Goal: Find specific page/section: Find specific page/section

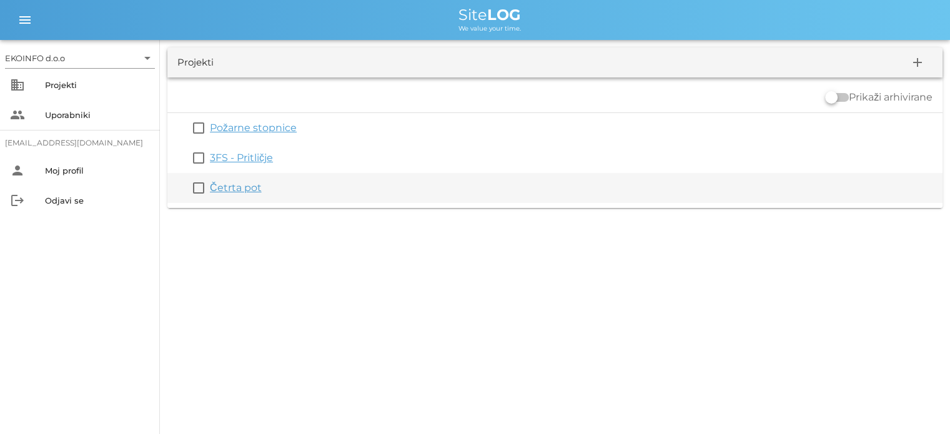
click at [237, 191] on link "Četrta pot" at bounding box center [236, 188] width 52 height 12
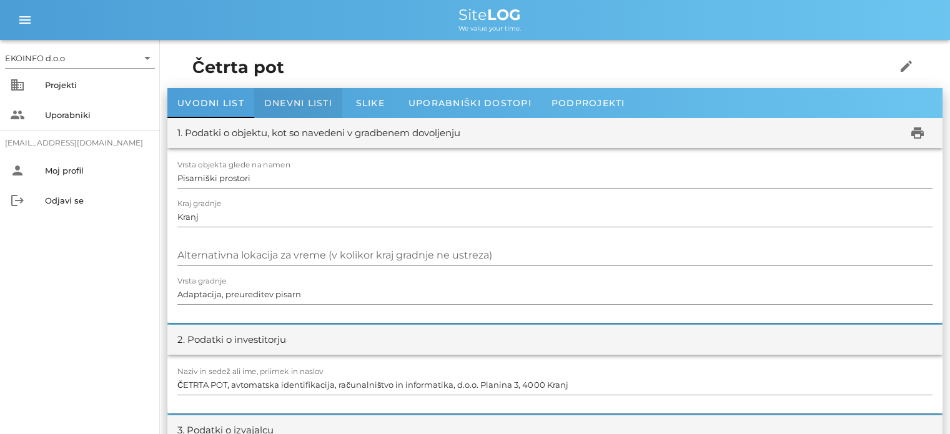
click at [277, 114] on div "Dnevni listi" at bounding box center [298, 103] width 88 height 30
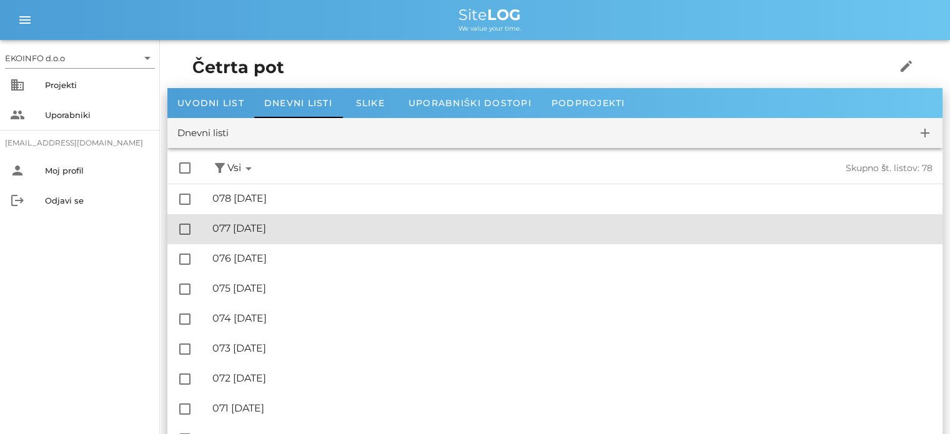
click at [282, 235] on div "🔏 077 [DATE] ✓ Podpisal: Nadzornik ✓ Podpisal: Sestavljalec ✓ Podpisal: Odgovor…" at bounding box center [572, 229] width 720 height 28
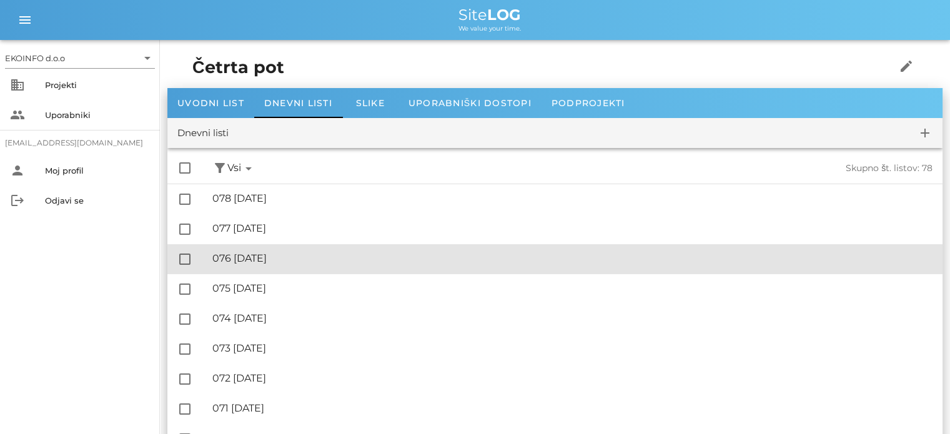
click at [277, 260] on div "🔏 076 [DATE]" at bounding box center [572, 258] width 720 height 12
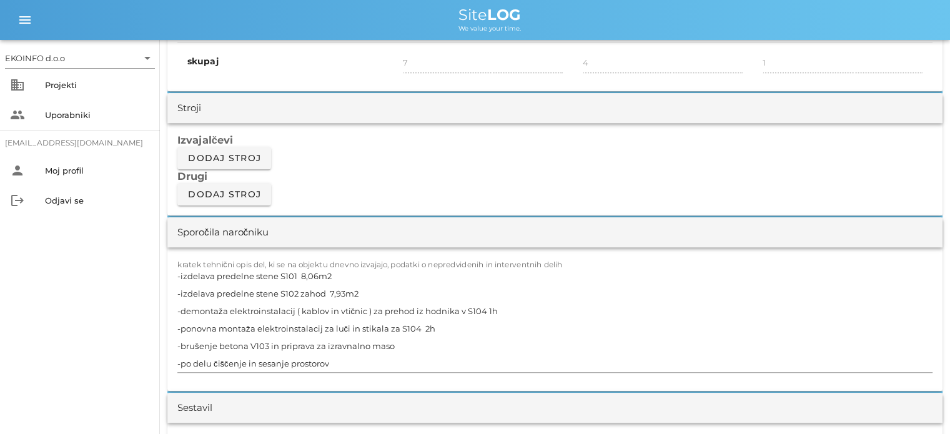
scroll to position [1062, 0]
